Goal: Information Seeking & Learning: Learn about a topic

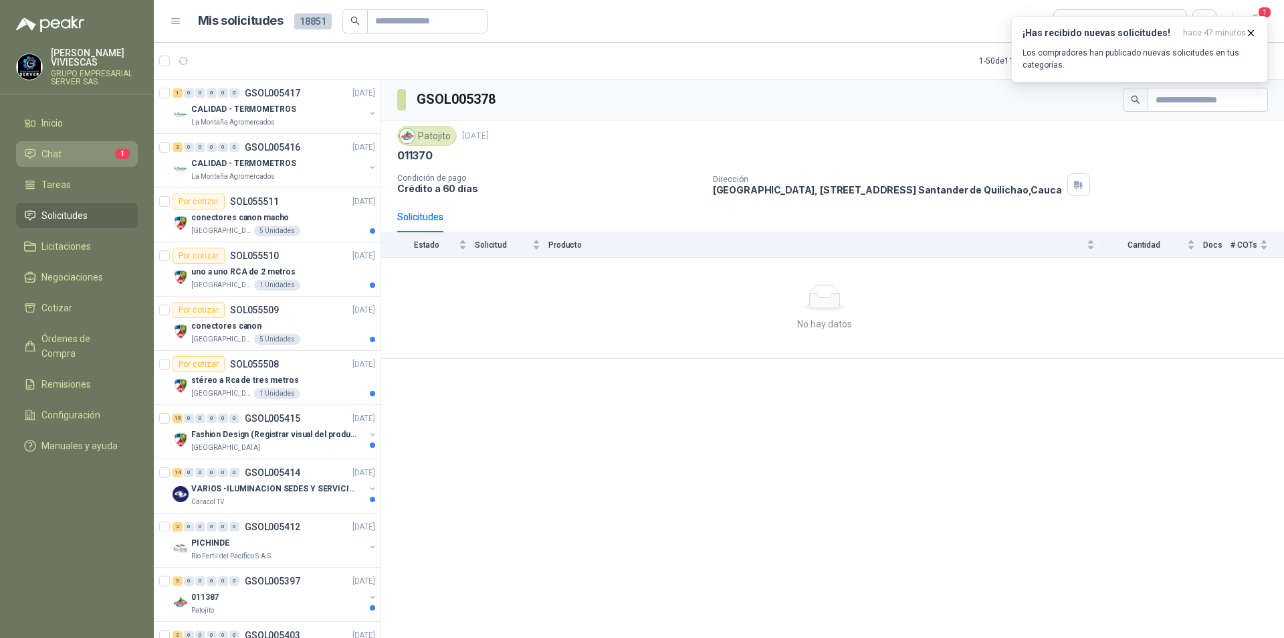
click at [79, 150] on li "Chat 1" at bounding box center [77, 154] width 106 height 15
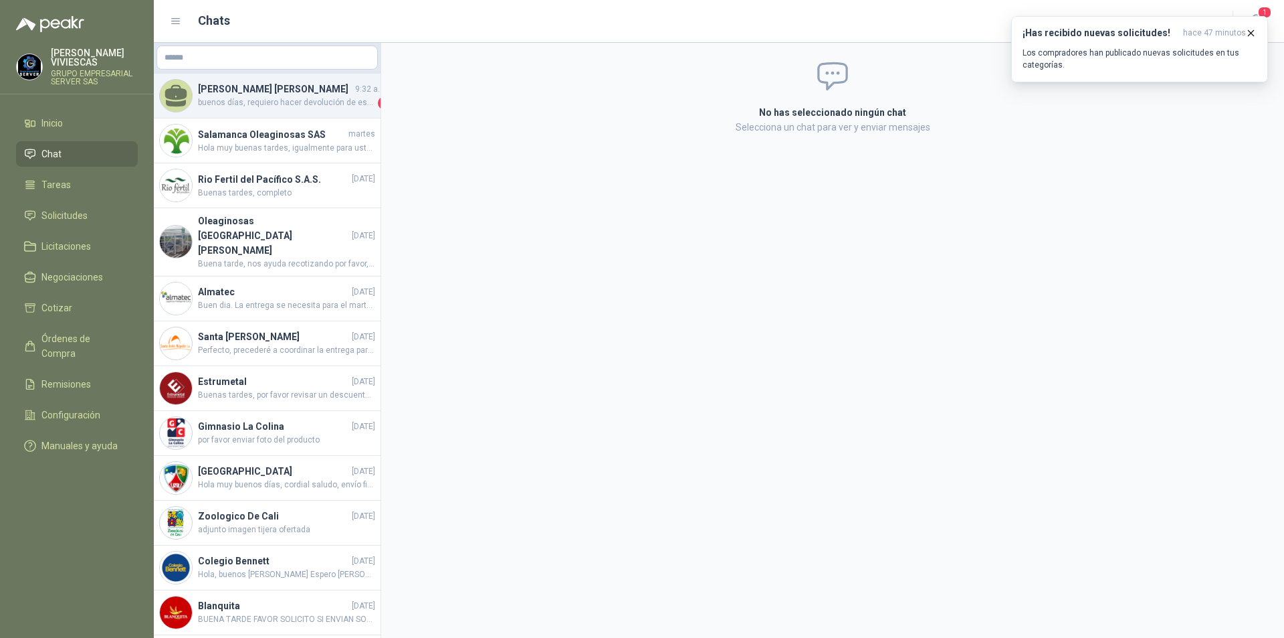
click at [297, 104] on span "buenos días, requiero hacer devolución de este producto ya que llego muy ancha" at bounding box center [286, 102] width 177 height 13
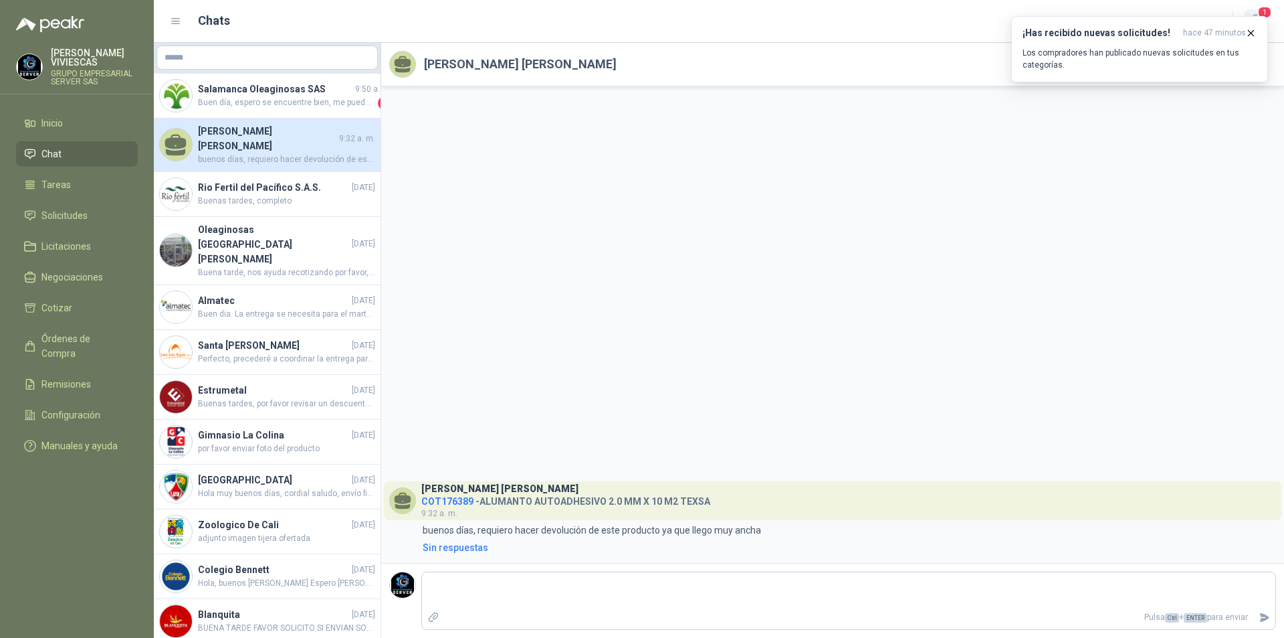
click at [1268, 13] on span "1" at bounding box center [1265, 12] width 15 height 13
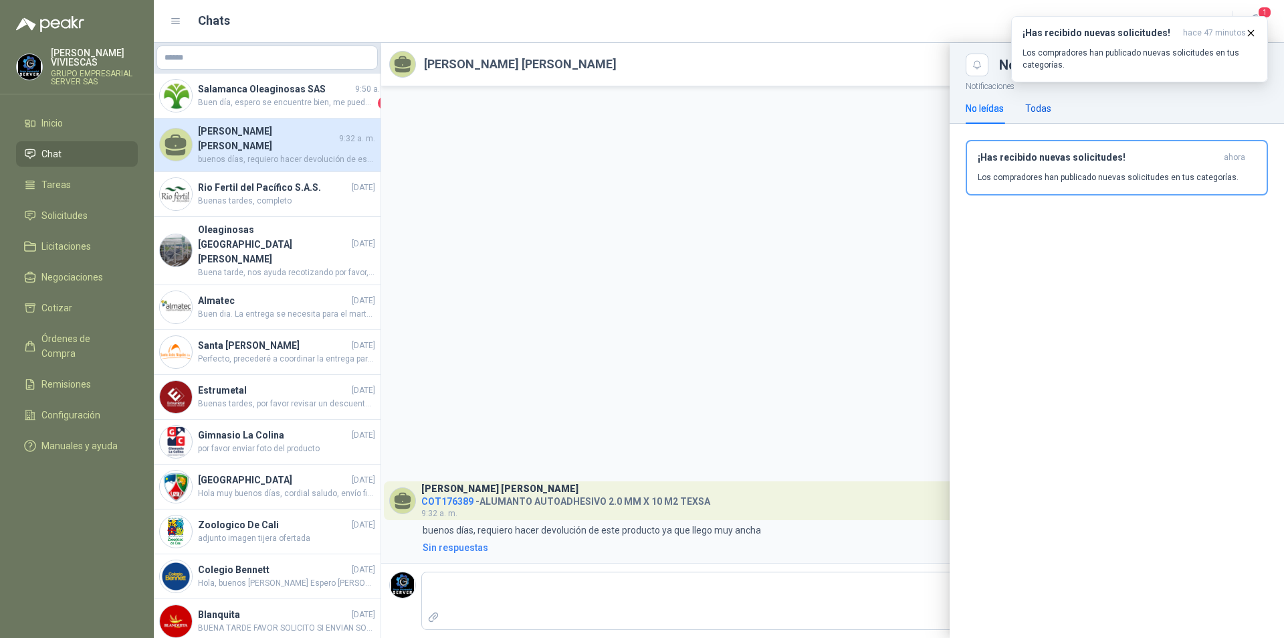
click at [1035, 106] on div "Todas" at bounding box center [1039, 108] width 26 height 15
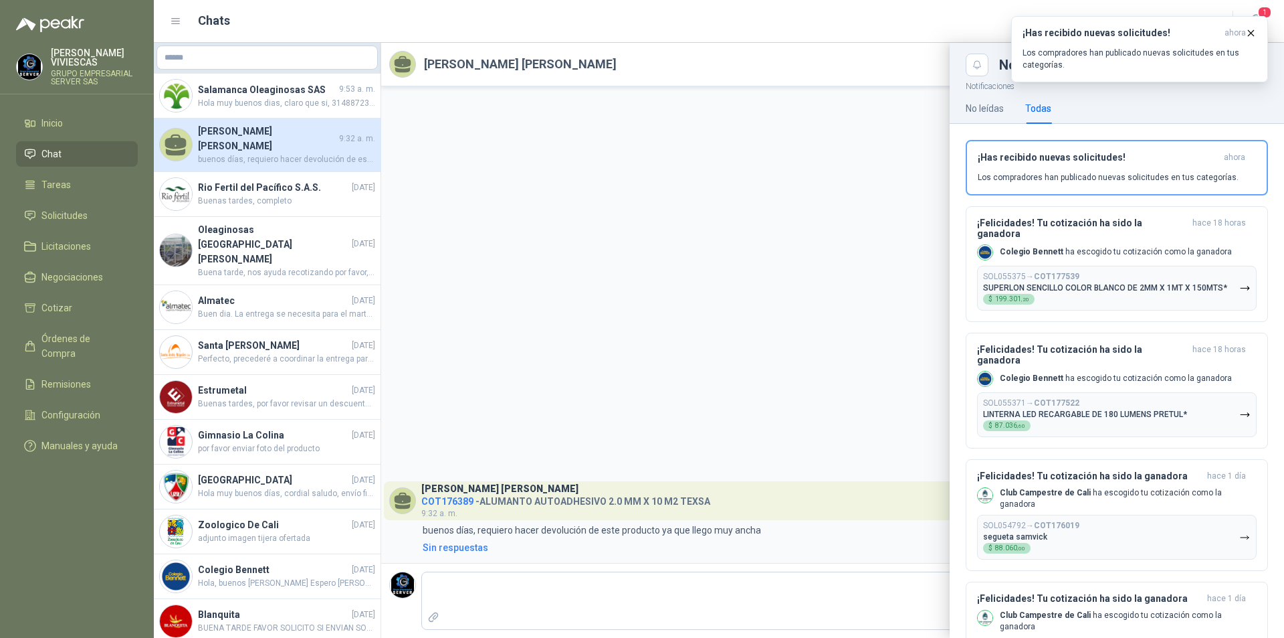
click at [809, 221] on div at bounding box center [719, 340] width 1131 height 595
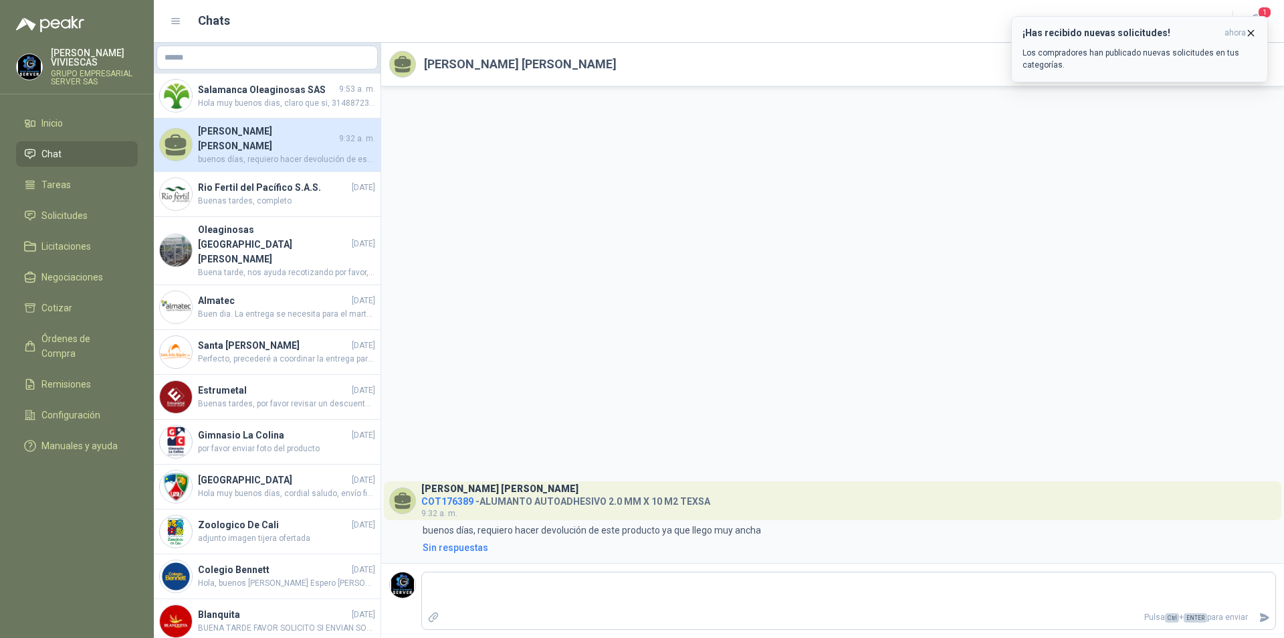
click at [1258, 33] on button "¡Has recibido nuevas solicitudes! ahora Los compradores han publicado nuevas so…" at bounding box center [1139, 49] width 257 height 66
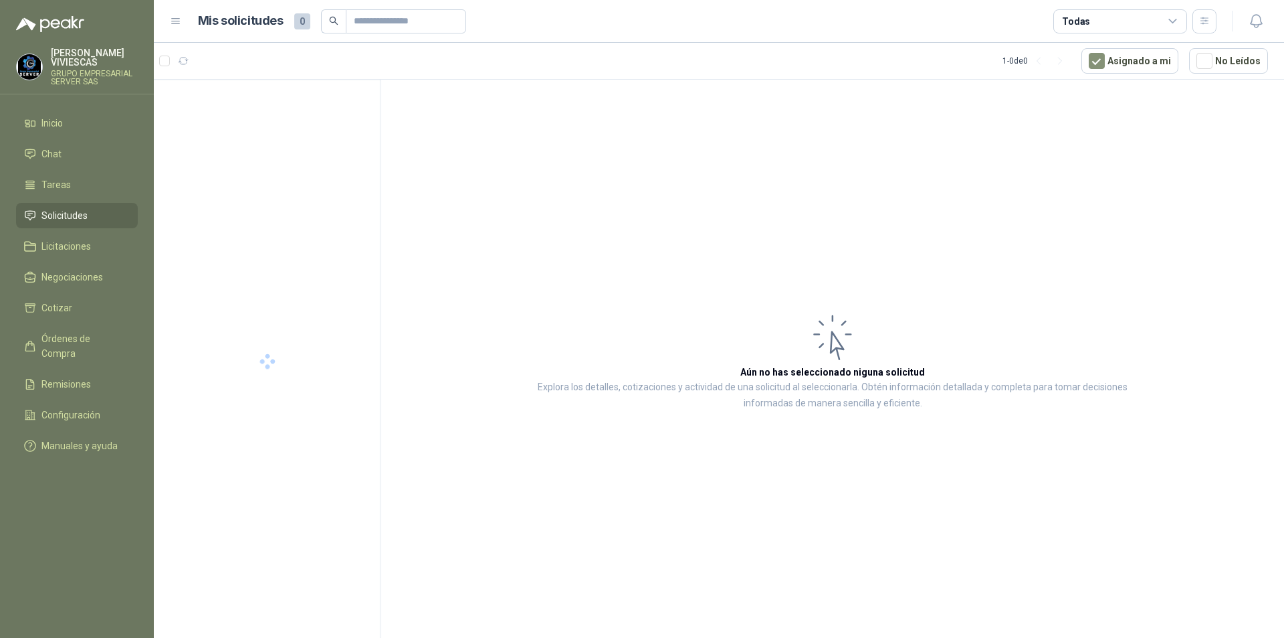
click at [63, 205] on link "Solicitudes" at bounding box center [77, 215] width 122 height 25
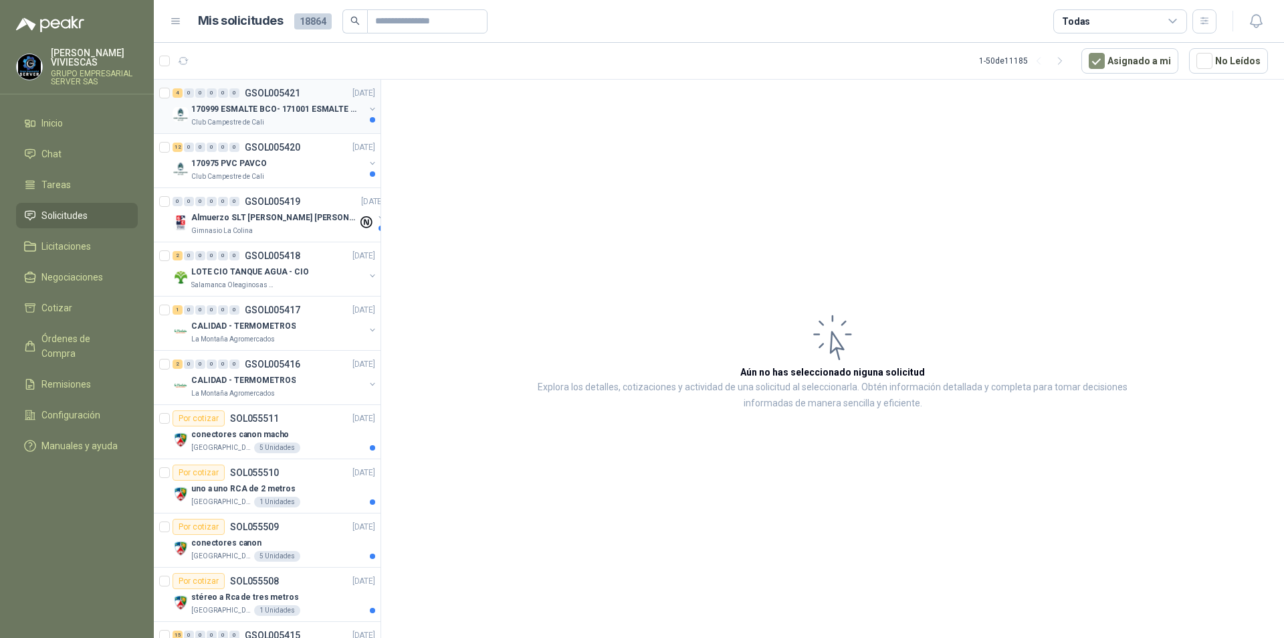
click at [257, 110] on p "170999 ESMALTE BCO- 171001 ESMALTE GRIS" at bounding box center [274, 109] width 167 height 13
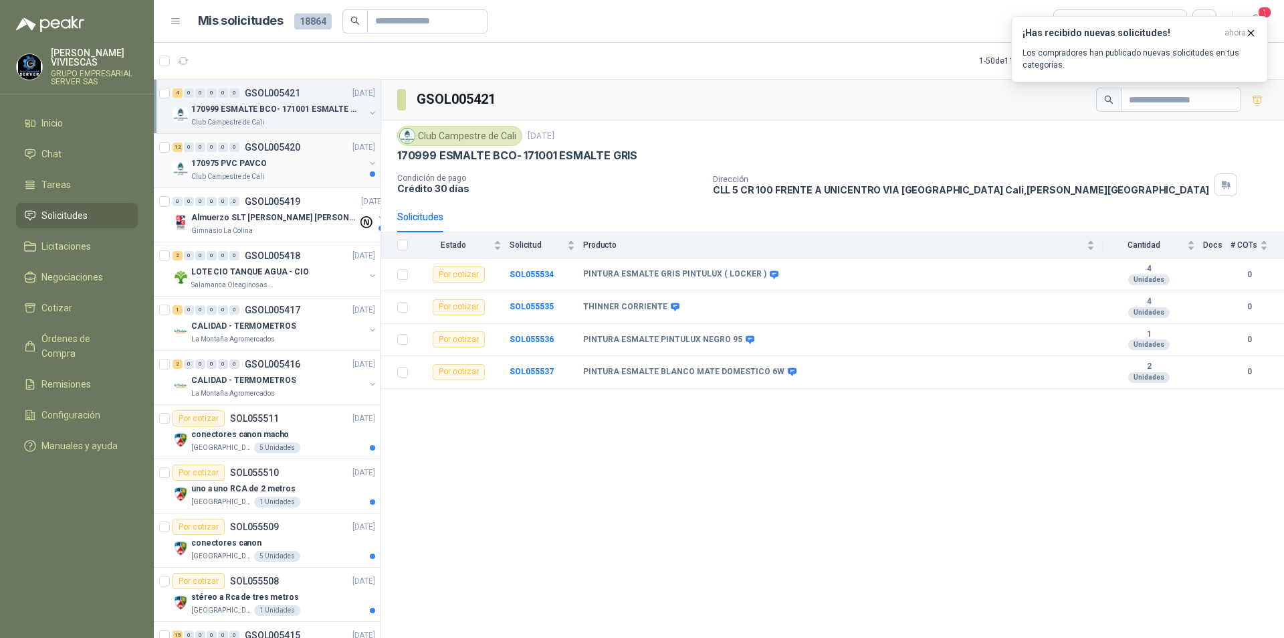
click at [233, 163] on p "170975 PVC PAVCO" at bounding box center [229, 163] width 76 height 13
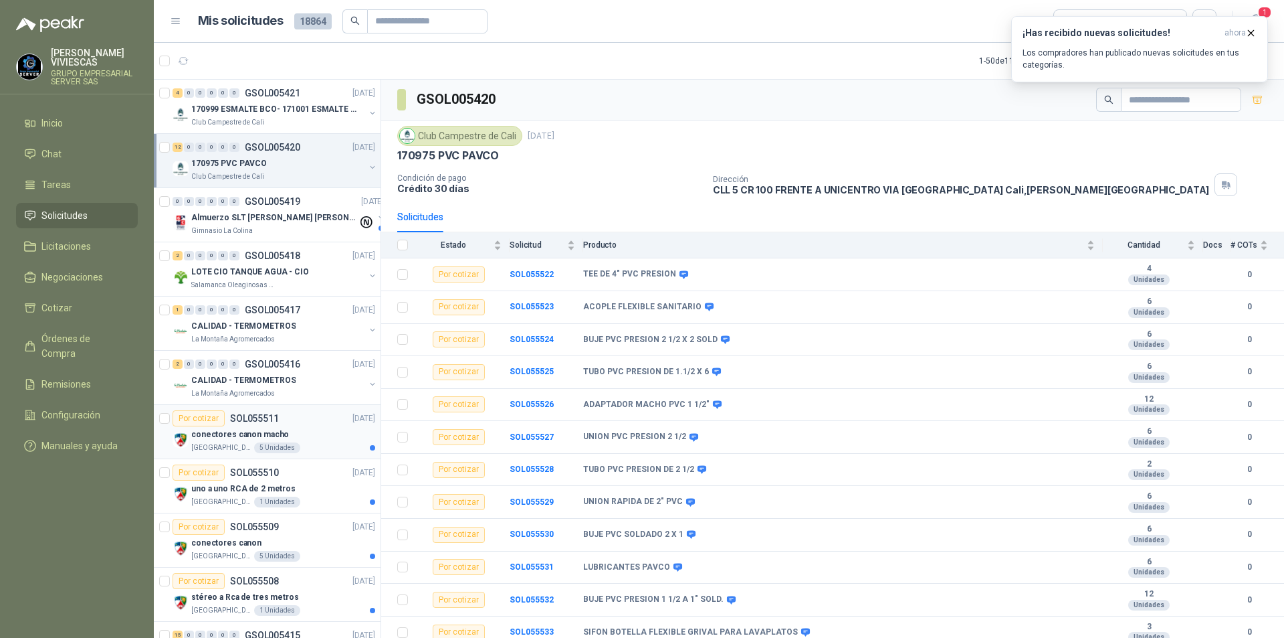
scroll to position [67, 0]
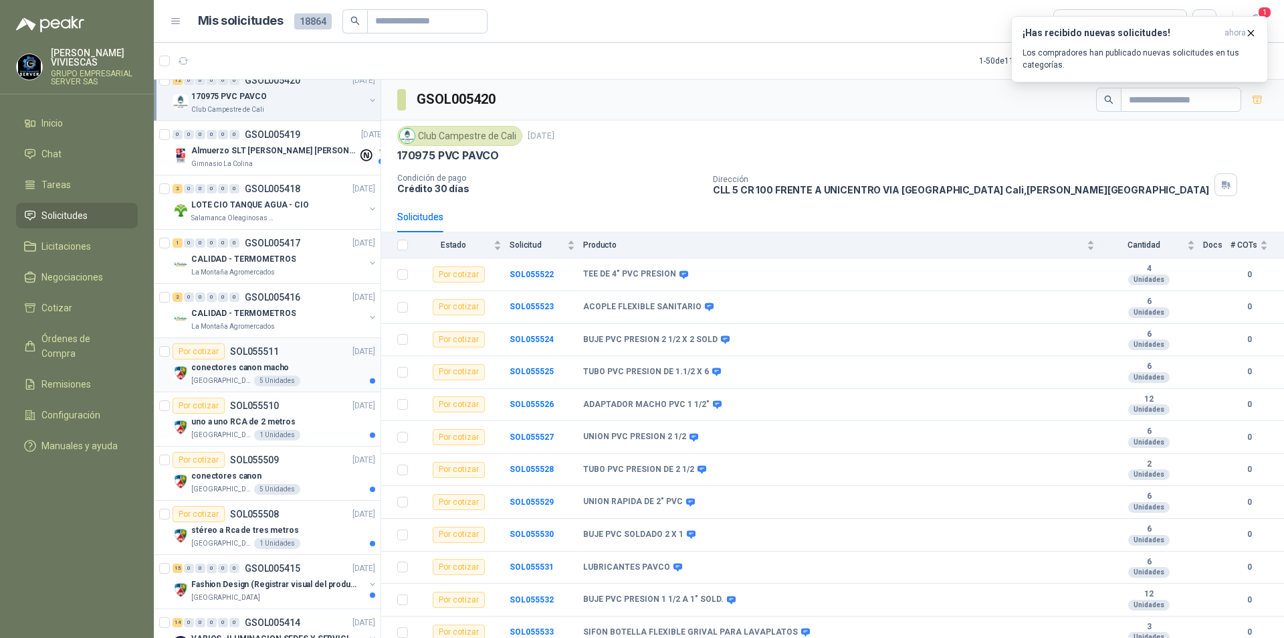
click at [235, 372] on p "conectores canon macho" at bounding box center [240, 367] width 98 height 13
